Goal: Task Accomplishment & Management: Manage account settings

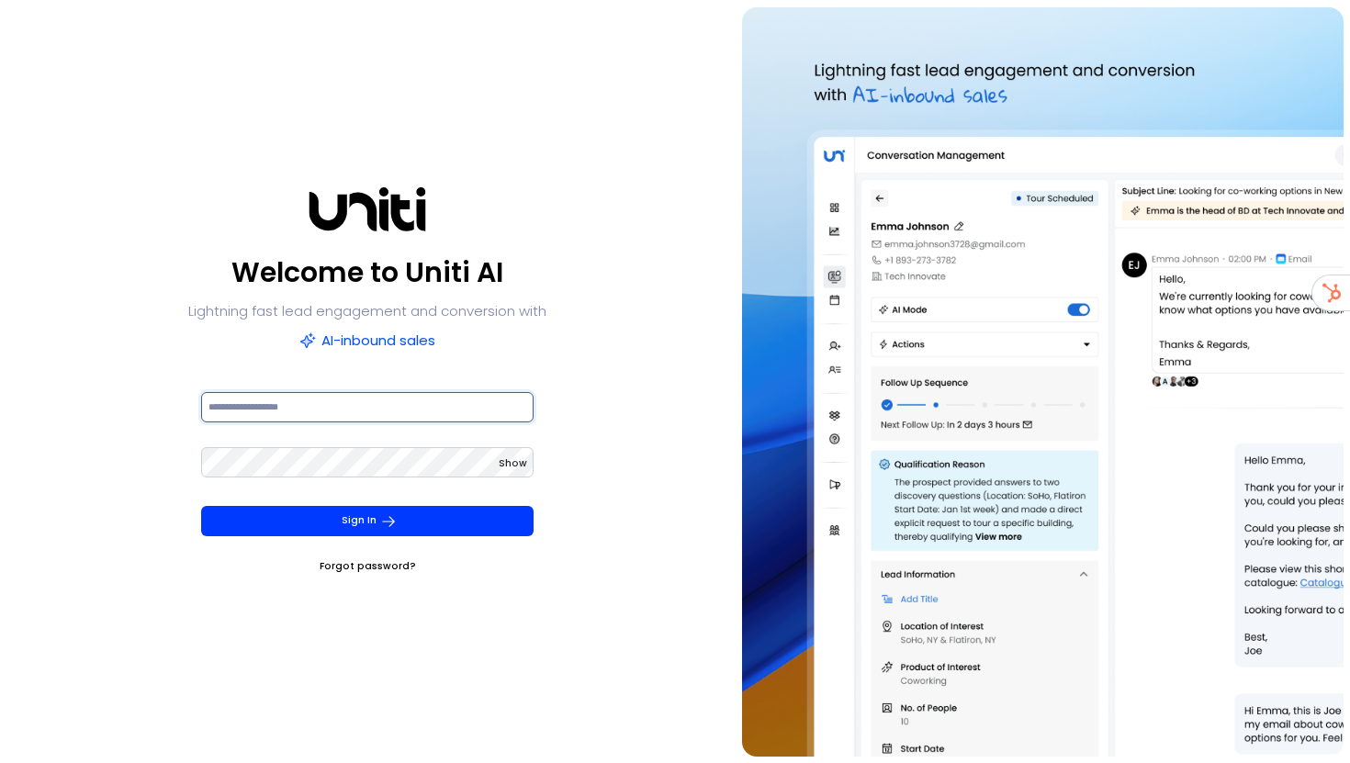
click at [312, 407] on input at bounding box center [367, 407] width 333 height 30
type input "**********"
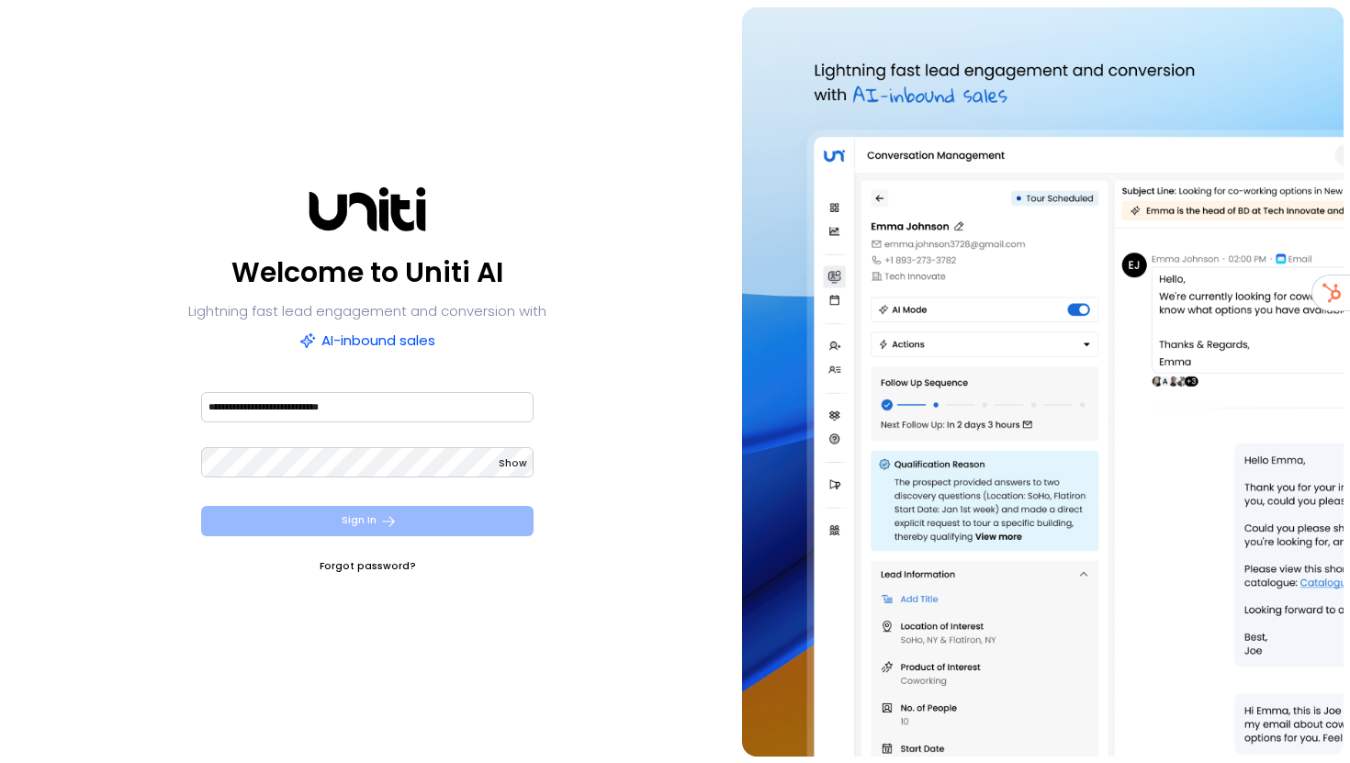
click at [352, 520] on button "Sign In" at bounding box center [367, 521] width 333 height 30
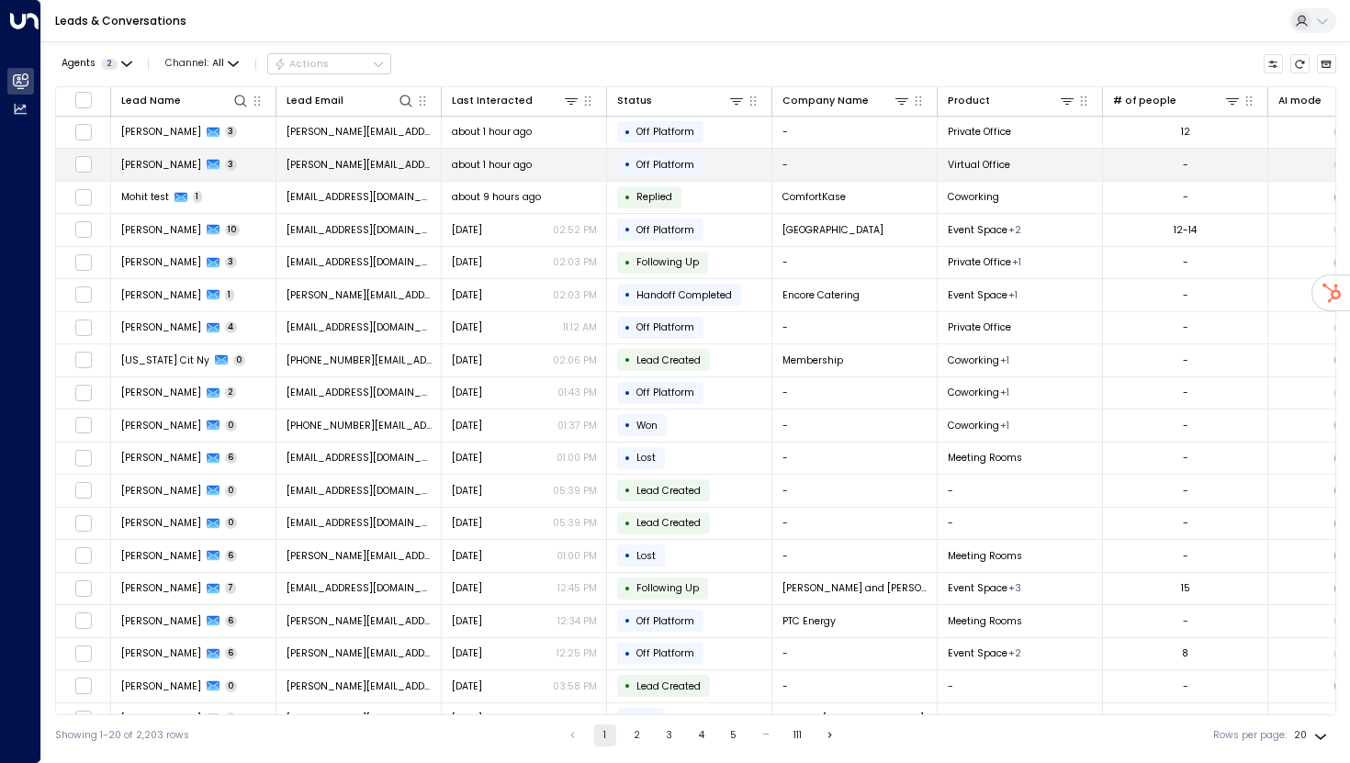
click at [152, 166] on span "[PERSON_NAME]" at bounding box center [161, 165] width 80 height 14
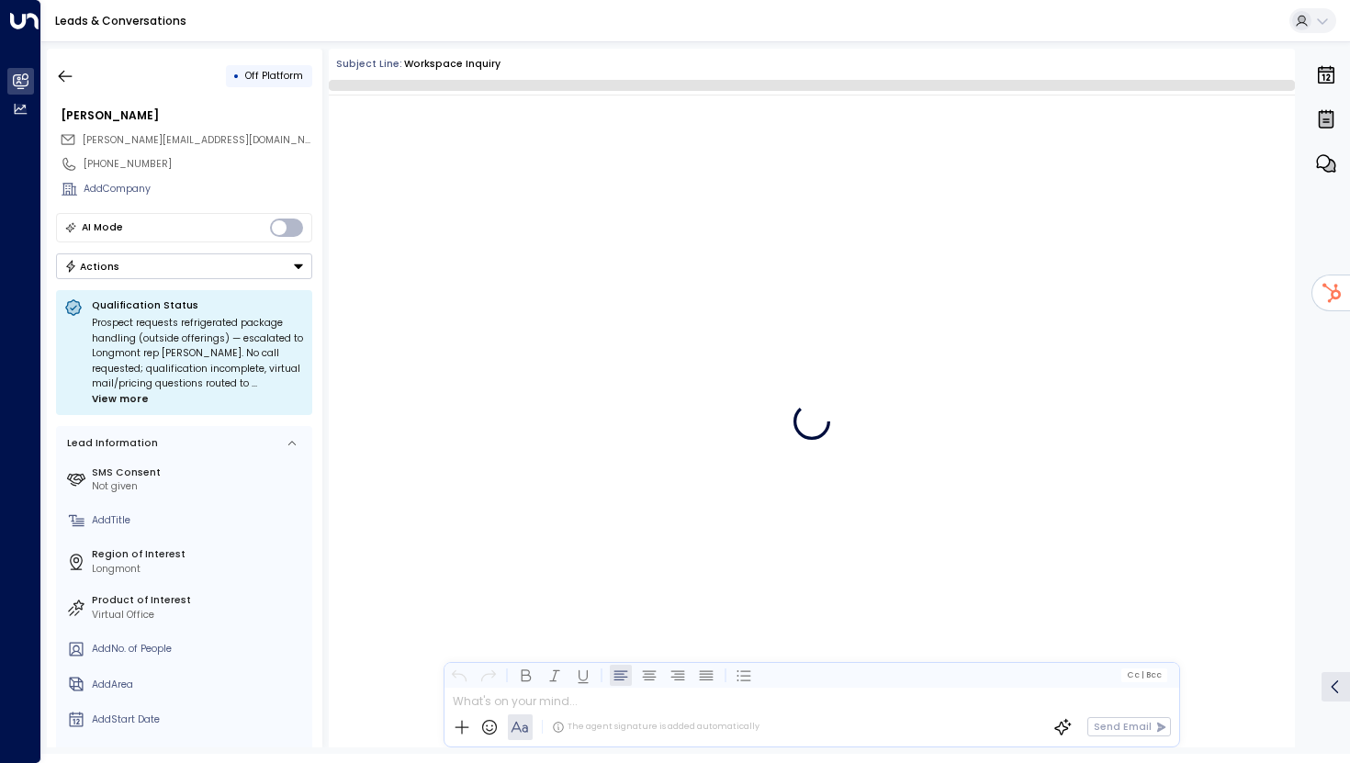
scroll to position [2704, 0]
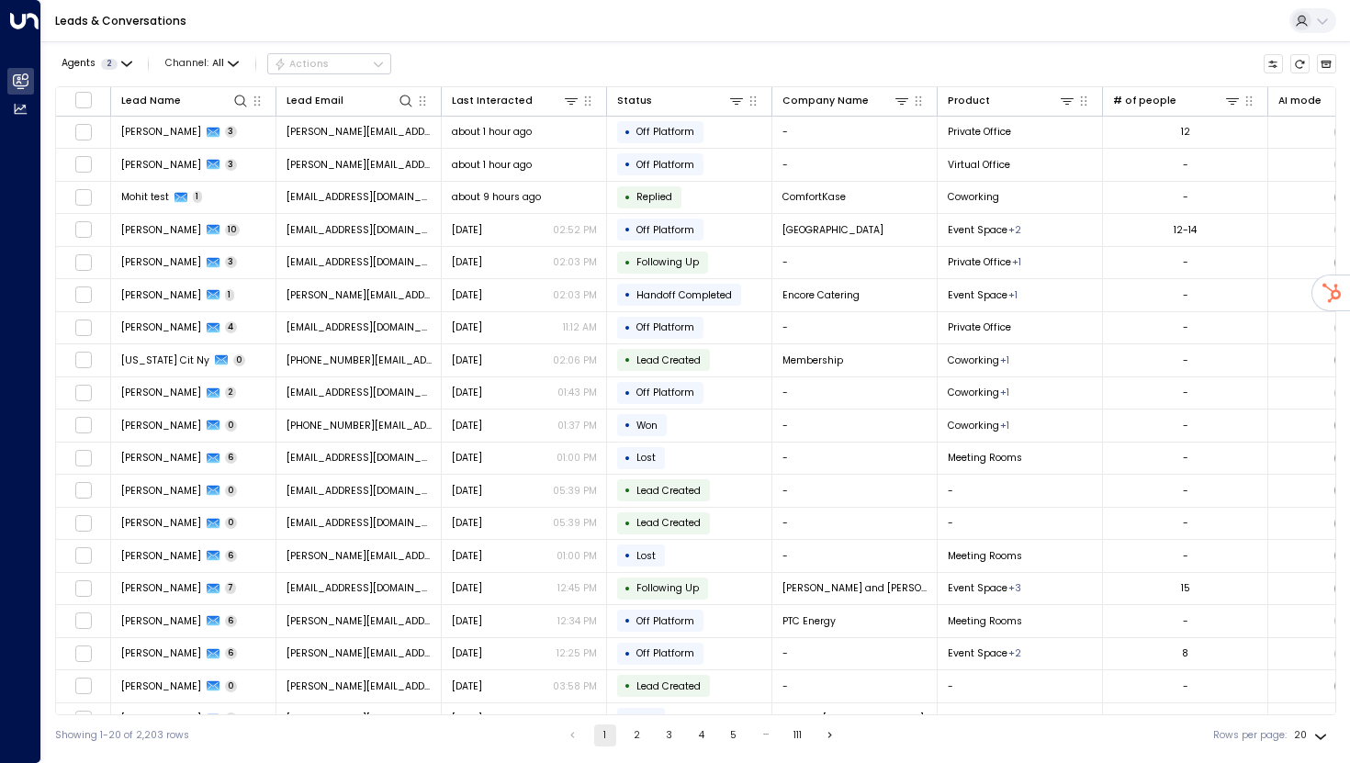
click at [483, 44] on div "Agents 2 Channel: All Actions Lead Name Lead Email Last Interacted Status Compa…" at bounding box center [695, 398] width 1281 height 714
